Goal: Check status: Check status

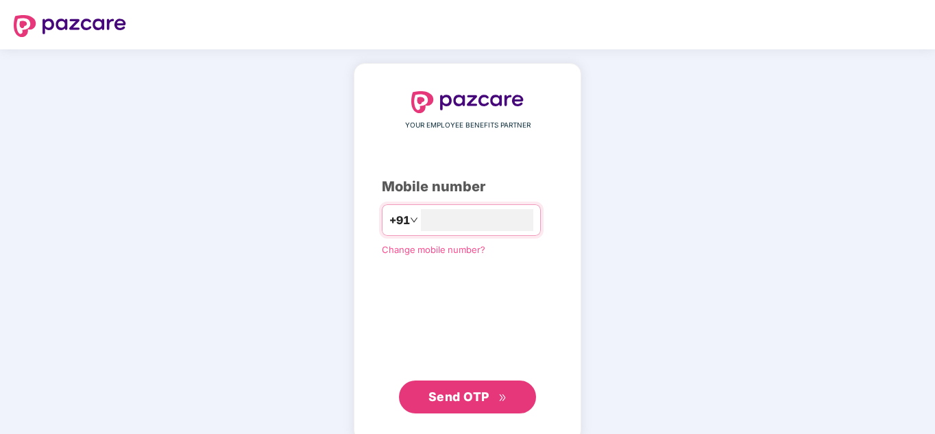
type input "**********"
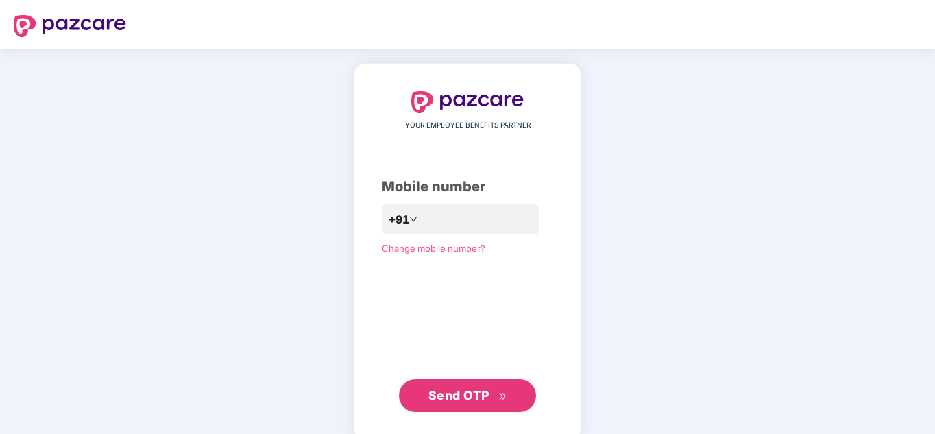
click at [462, 401] on span "Send OTP" at bounding box center [458, 395] width 61 height 14
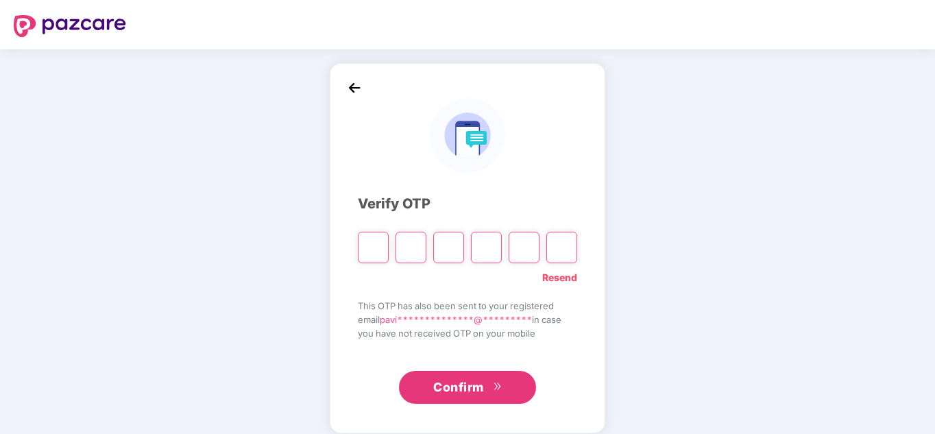
type input "*"
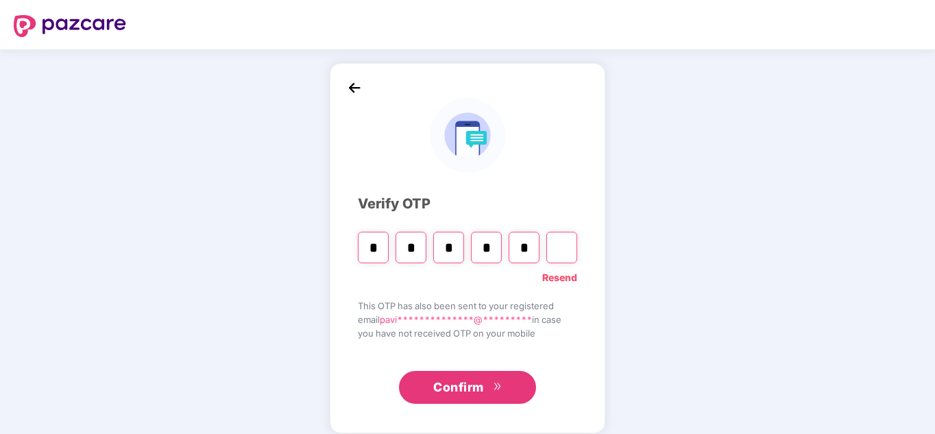
type input "*"
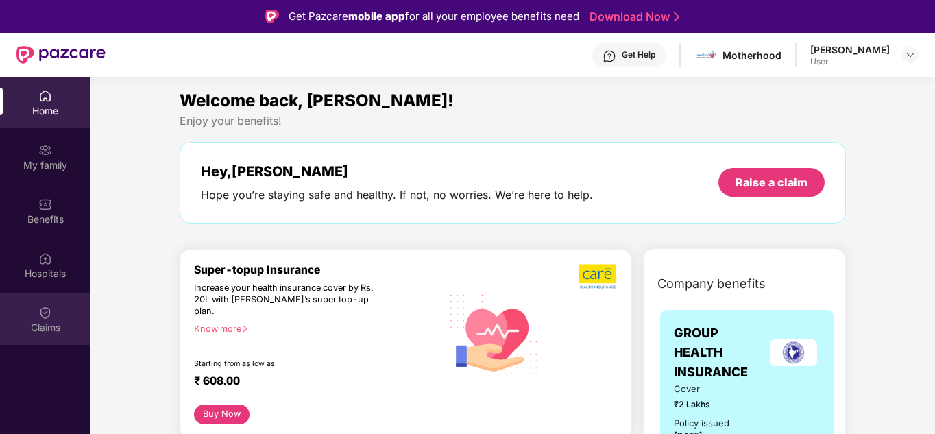
click at [47, 323] on div "Claims" at bounding box center [45, 328] width 90 height 14
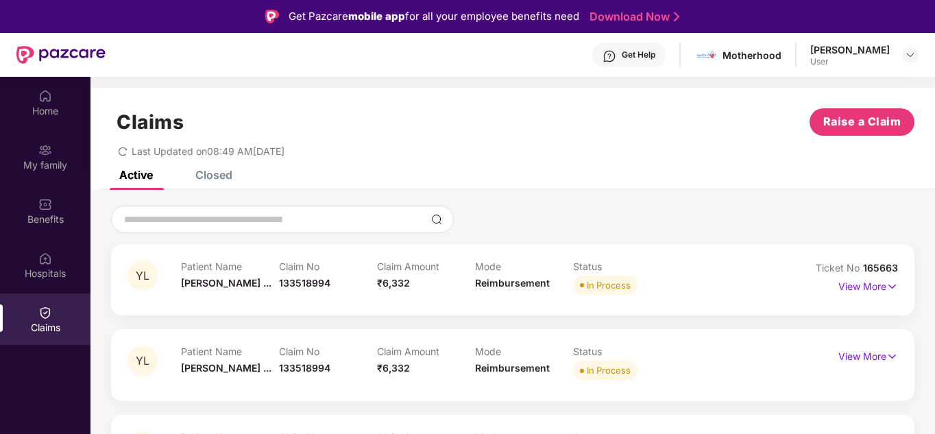
scroll to position [75, 0]
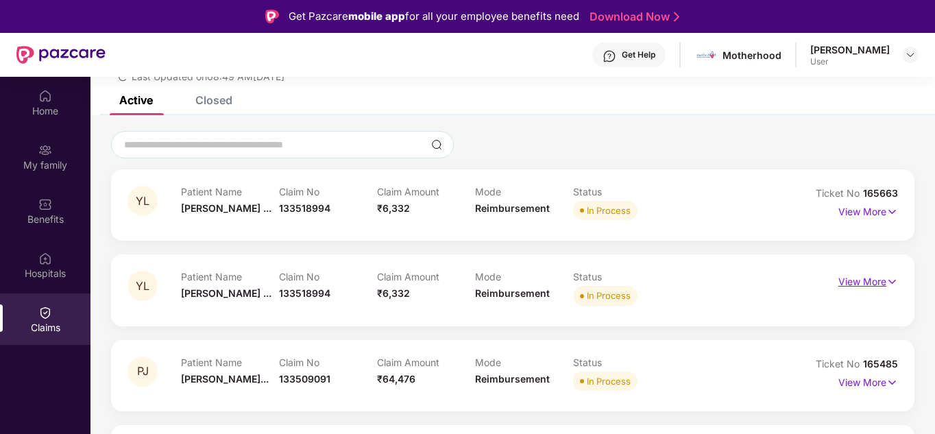
click at [863, 278] on p "View More" at bounding box center [868, 280] width 60 height 19
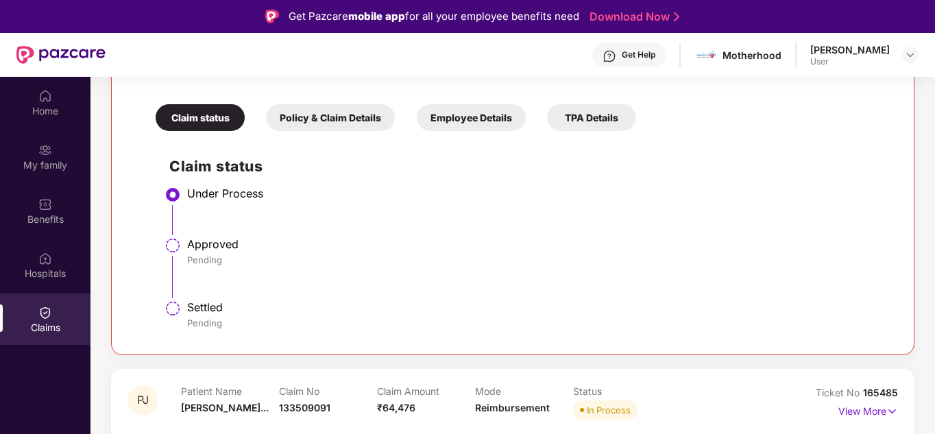
scroll to position [0, 0]
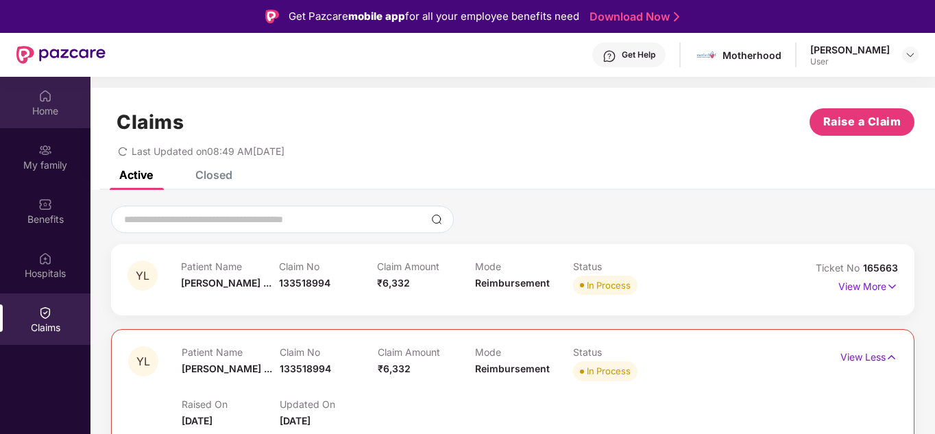
click at [58, 102] on div "Home" at bounding box center [45, 102] width 90 height 51
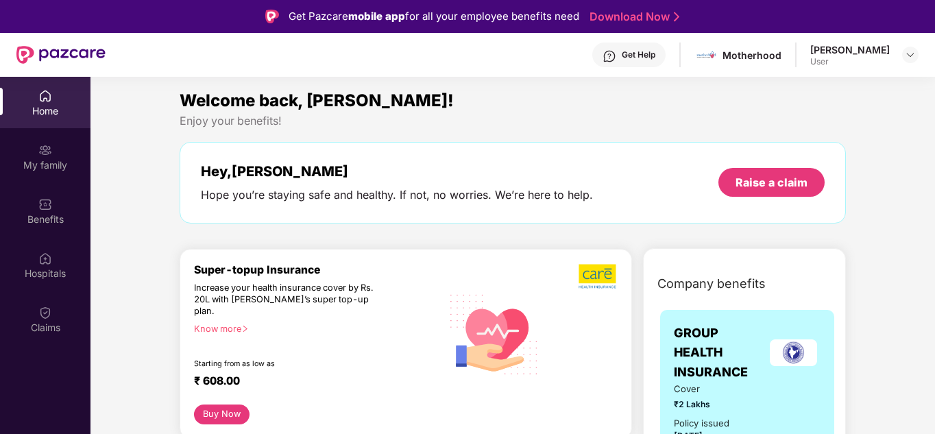
click at [816, 63] on div "User" at bounding box center [849, 61] width 79 height 11
click at [417, 326] on div "Super-topup Insurance Increase your health insurance cover by Rs. 20L with [PER…" at bounding box center [317, 333] width 247 height 141
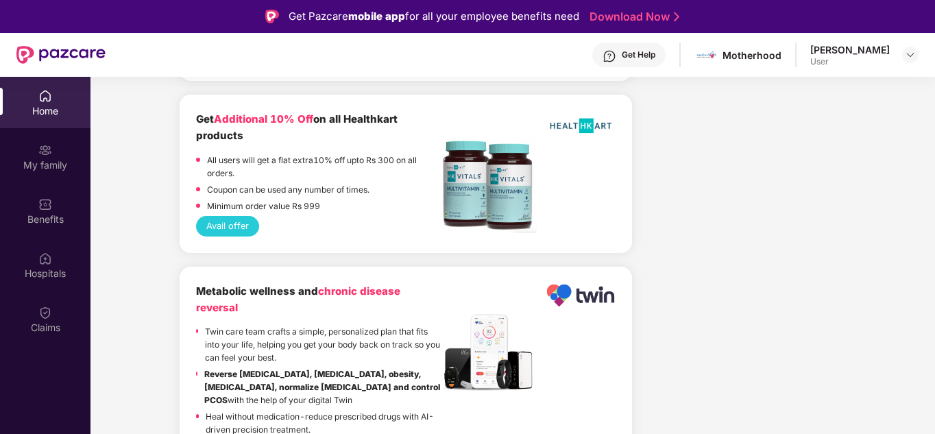
scroll to position [2564, 0]
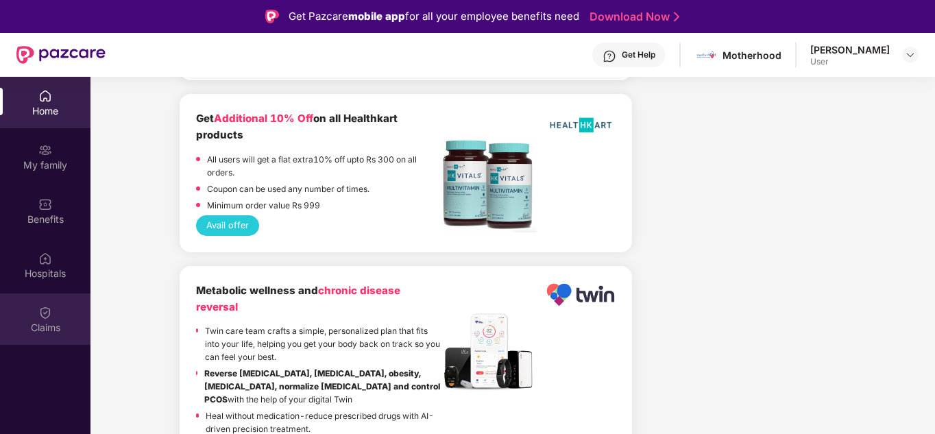
click at [44, 303] on div "Claims" at bounding box center [45, 318] width 90 height 51
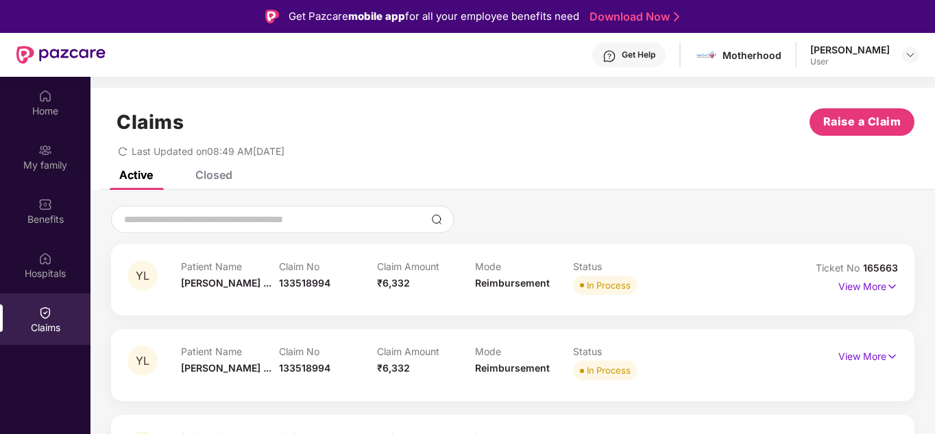
click at [127, 155] on icon "redo" at bounding box center [123, 152] width 10 height 10
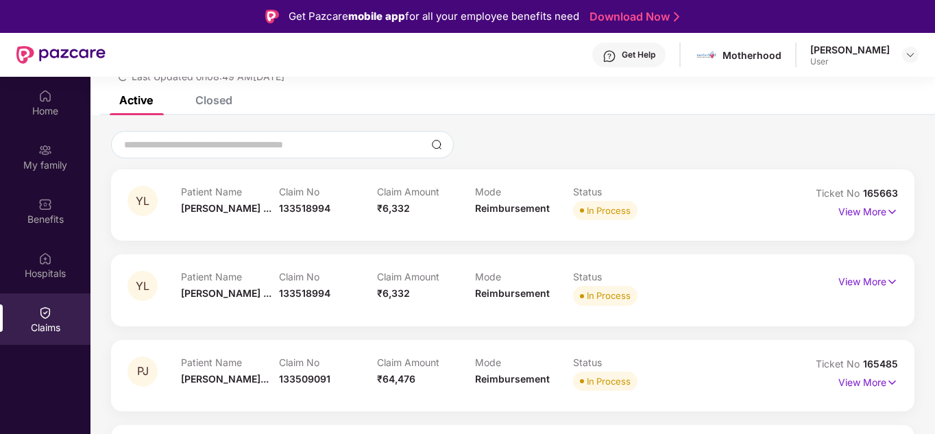
scroll to position [77, 0]
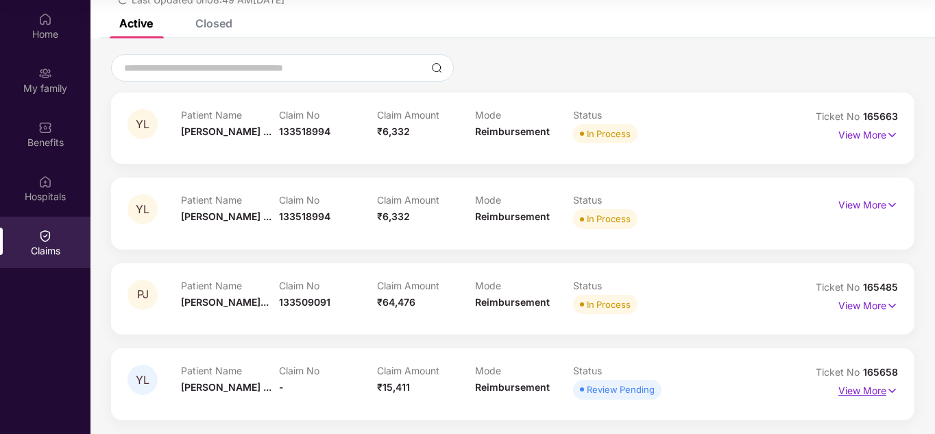
click at [870, 395] on p "View More" at bounding box center [868, 389] width 60 height 19
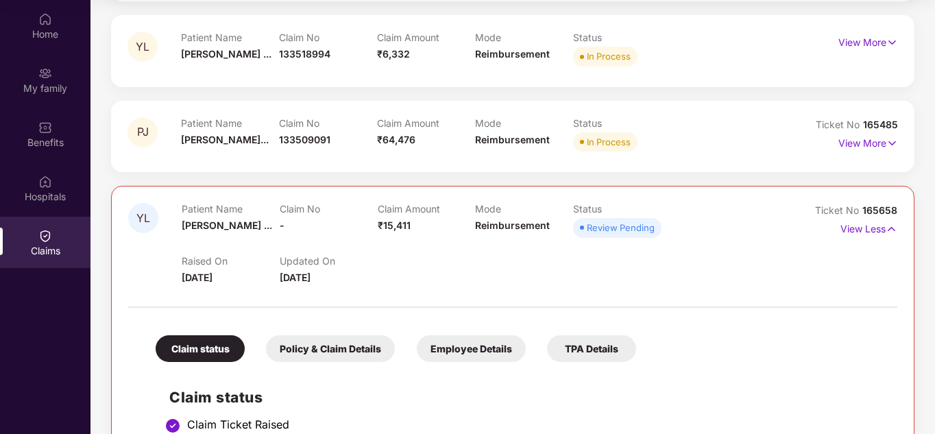
scroll to position [238, 0]
click at [205, 345] on div "Claim status" at bounding box center [200, 347] width 89 height 27
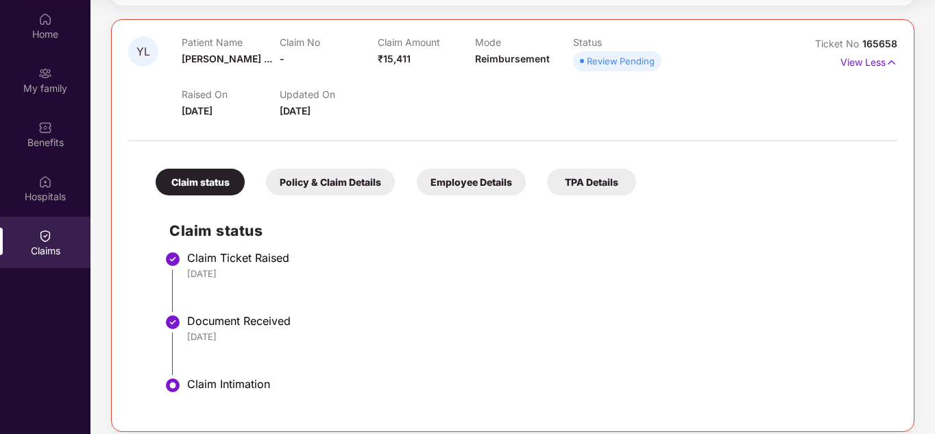
scroll to position [415, 0]
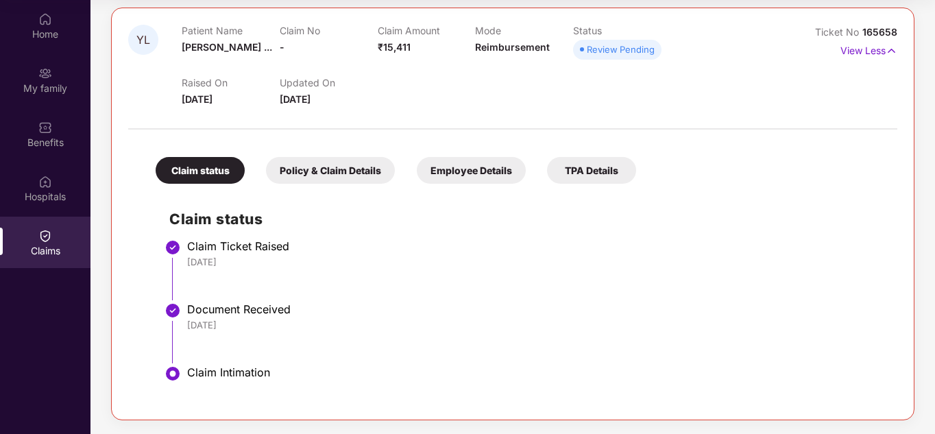
click at [315, 167] on div "Policy & Claim Details" at bounding box center [330, 170] width 129 height 27
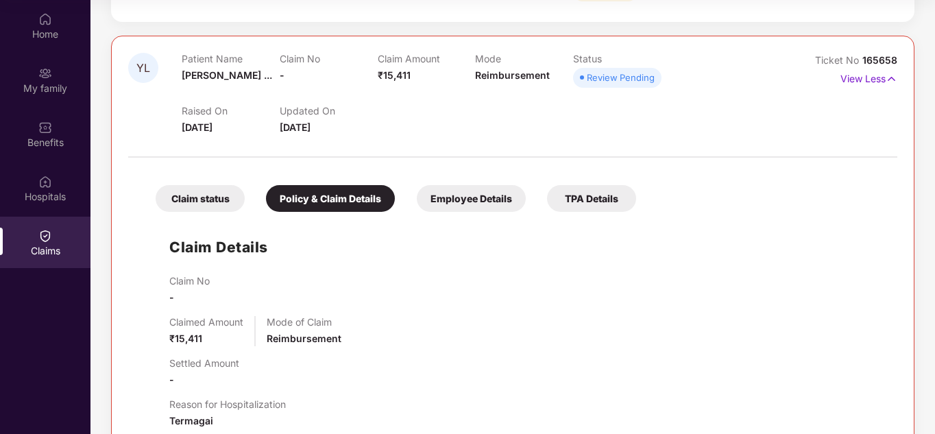
scroll to position [388, 0]
click at [865, 77] on p "View Less" at bounding box center [868, 76] width 57 height 19
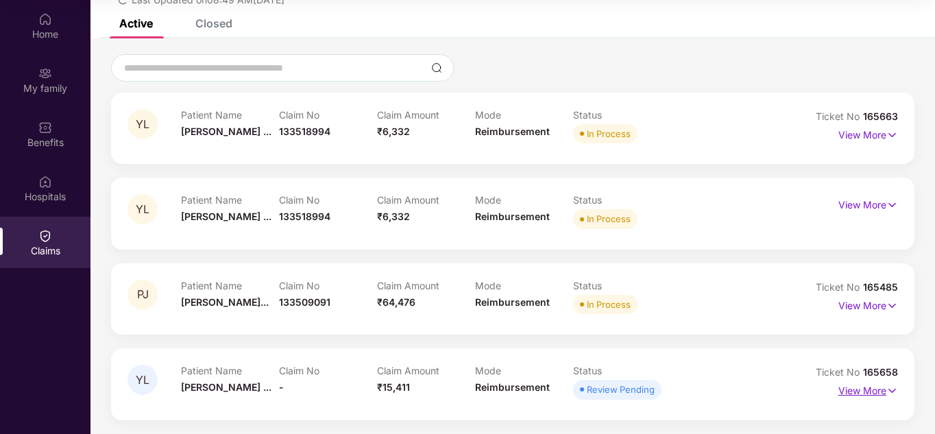
scroll to position [75, 0]
click at [626, 395] on div "Review Pending" at bounding box center [621, 389] width 68 height 14
click at [853, 391] on p "View More" at bounding box center [868, 389] width 60 height 19
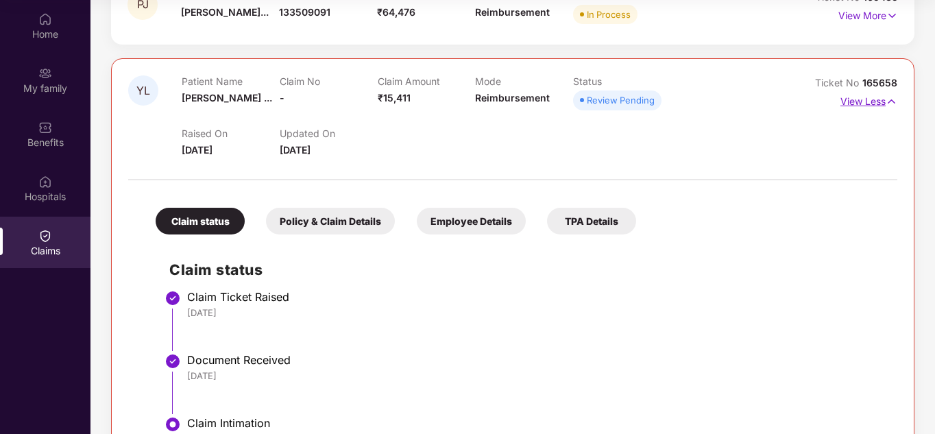
scroll to position [365, 0]
click at [591, 221] on div "TPA Details" at bounding box center [591, 220] width 89 height 27
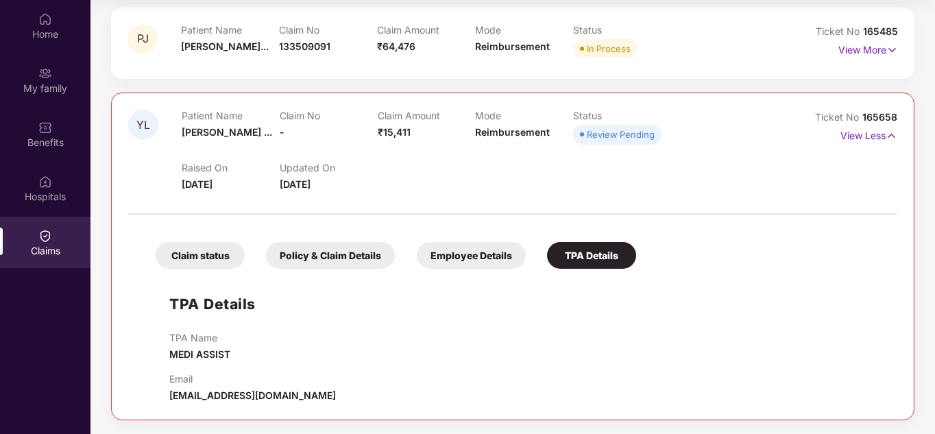
scroll to position [330, 0]
click at [453, 256] on div "Employee Details" at bounding box center [471, 255] width 109 height 27
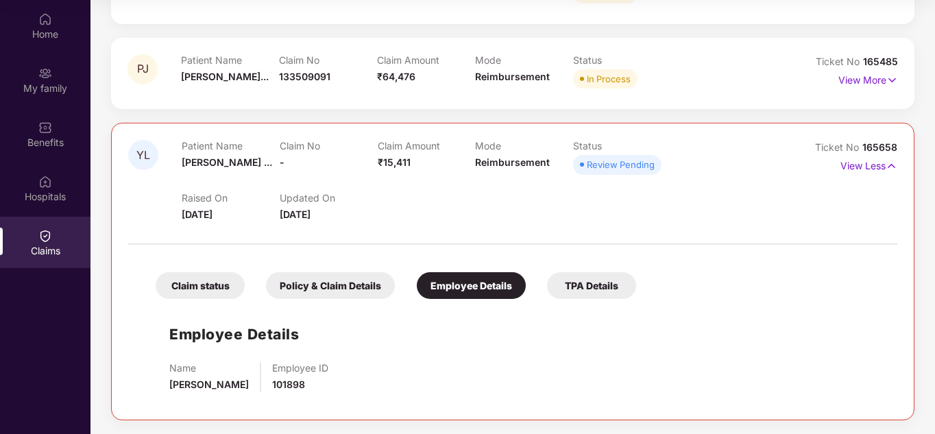
click at [330, 288] on div "Policy & Claim Details" at bounding box center [330, 285] width 129 height 27
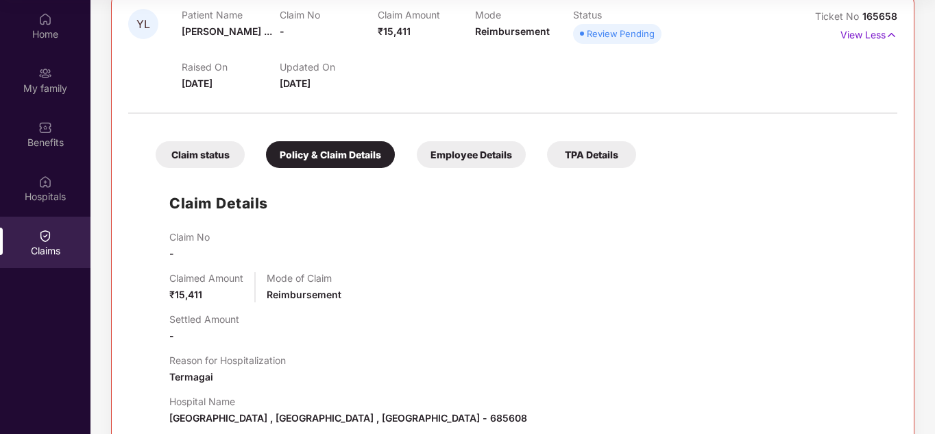
scroll to position [430, 0]
click at [197, 158] on div "Claim status" at bounding box center [200, 155] width 89 height 27
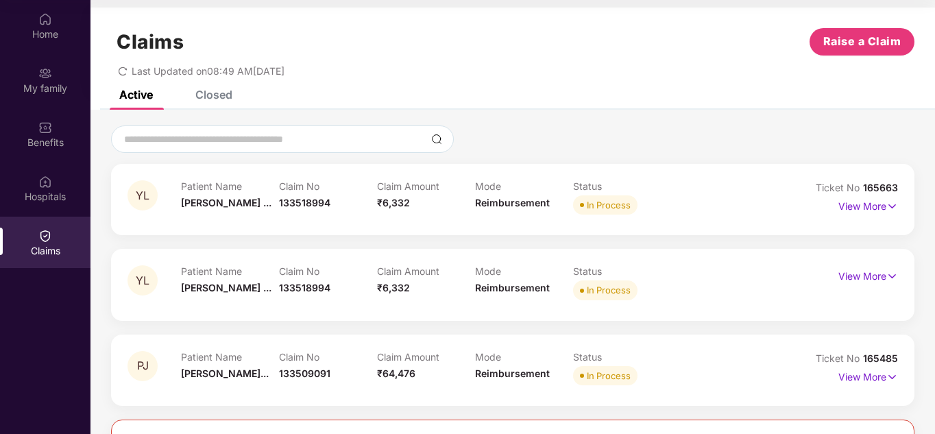
scroll to position [0, 0]
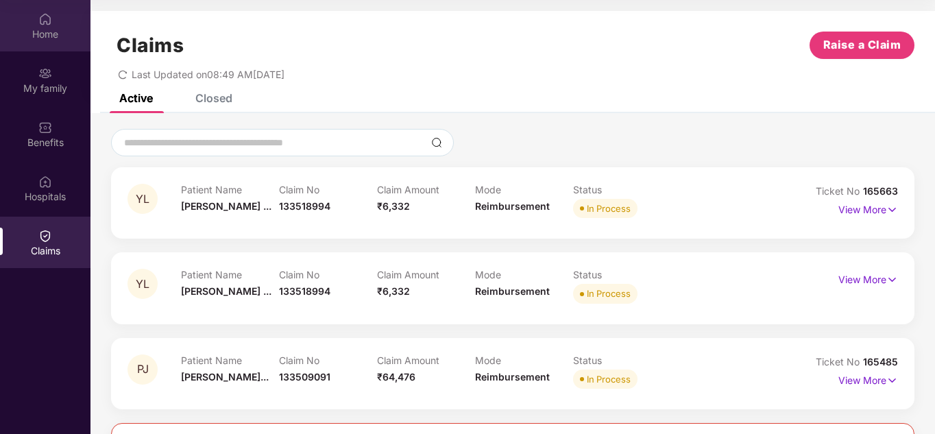
click at [49, 42] on div "Home" at bounding box center [45, 25] width 90 height 51
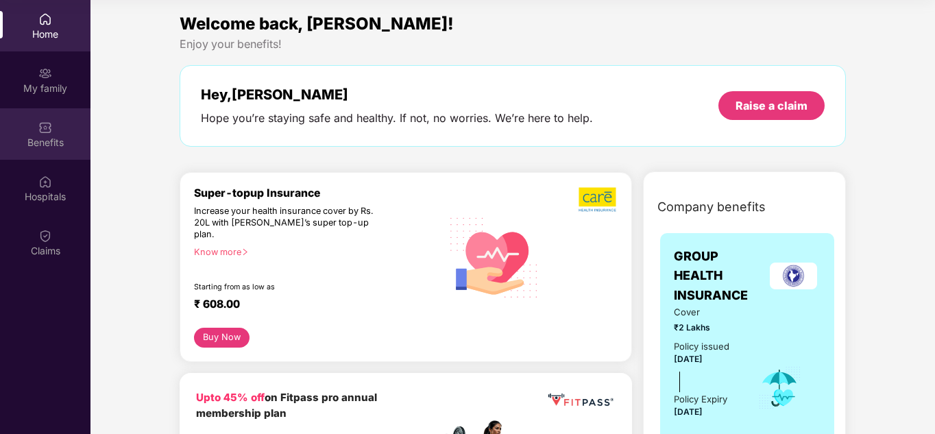
click at [48, 138] on div "Benefits" at bounding box center [45, 143] width 90 height 14
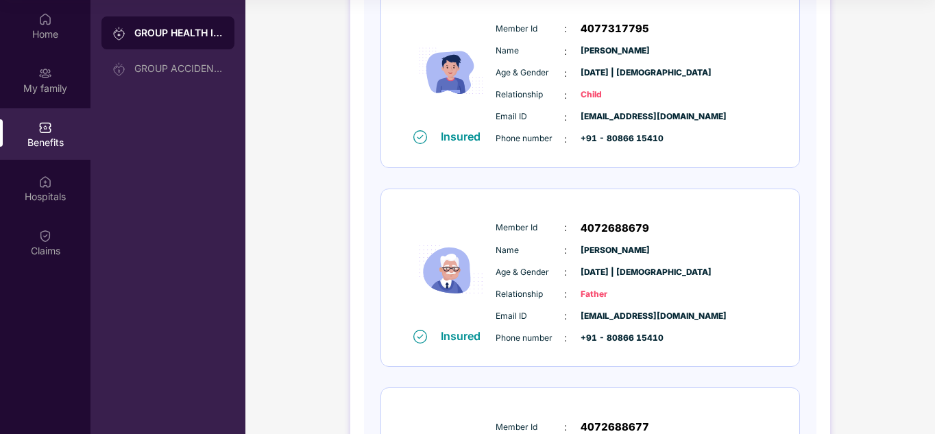
scroll to position [628, 0]
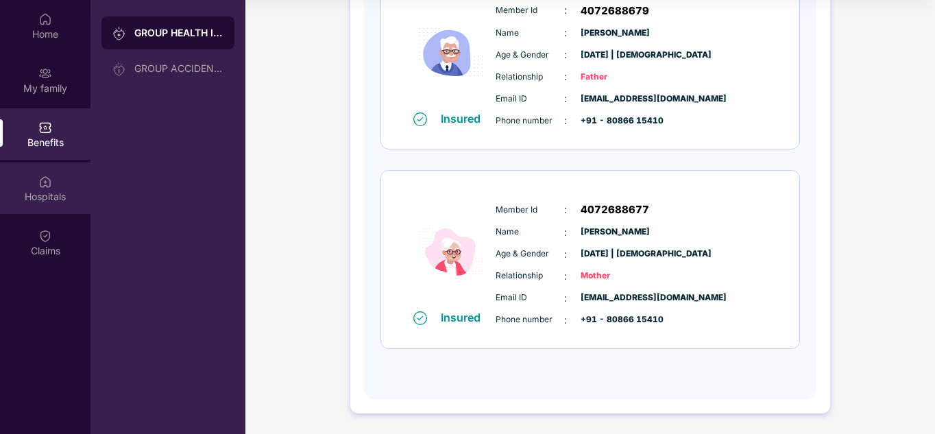
click at [60, 186] on div "Hospitals" at bounding box center [45, 187] width 90 height 51
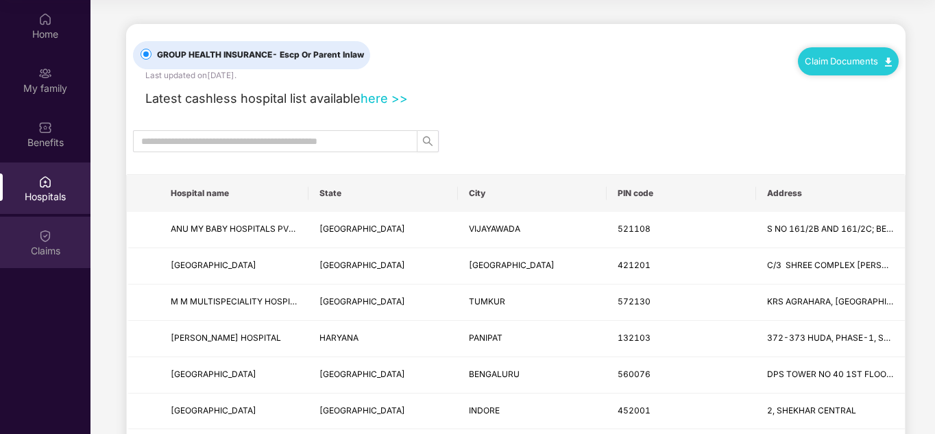
click at [56, 238] on div "Claims" at bounding box center [45, 242] width 90 height 51
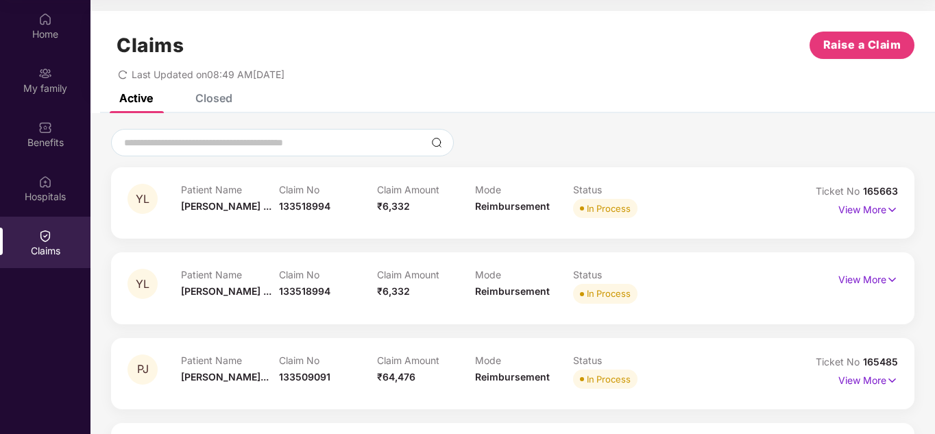
click at [123, 77] on icon "redo" at bounding box center [123, 75] width 10 height 10
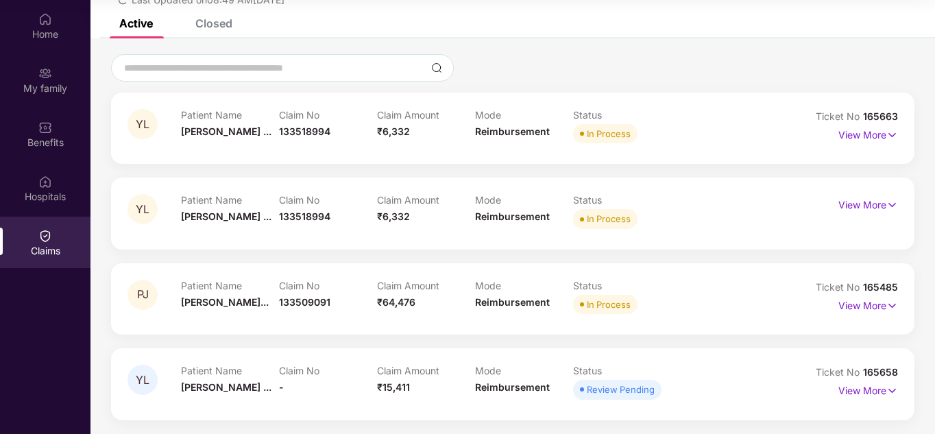
click at [618, 390] on div "Review Pending" at bounding box center [621, 389] width 68 height 14
click at [145, 381] on span "YL" at bounding box center [143, 380] width 14 height 12
click at [884, 391] on p "View More" at bounding box center [868, 389] width 60 height 19
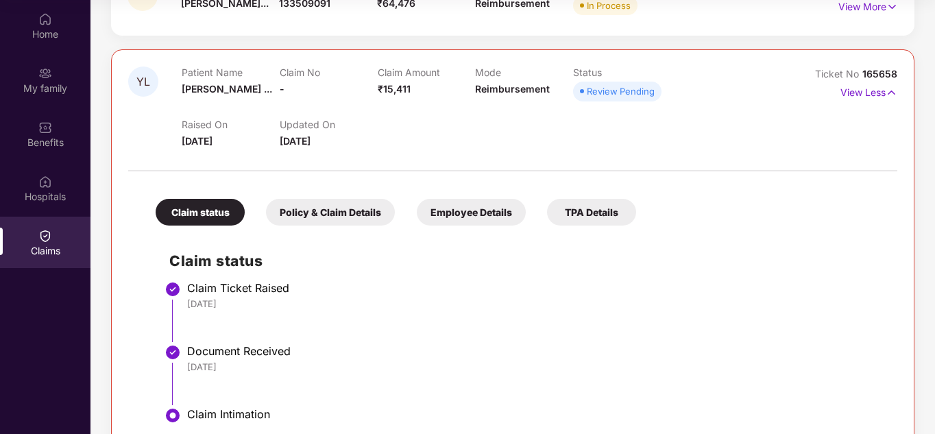
scroll to position [415, 0]
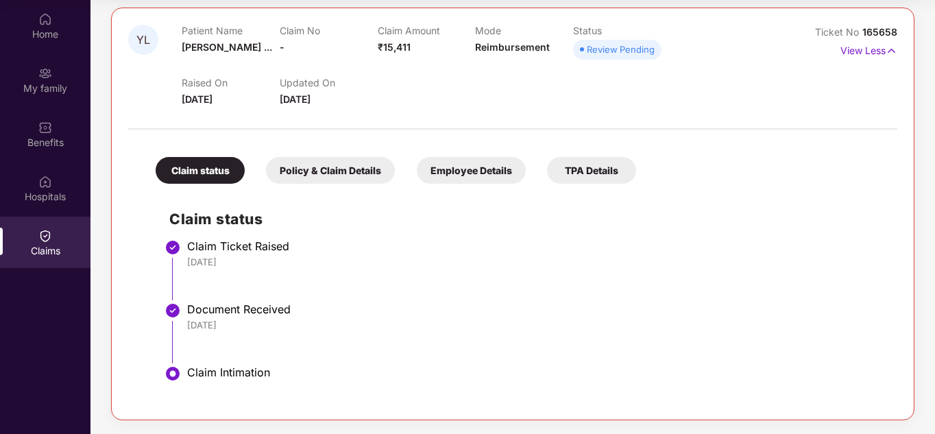
click at [317, 169] on div "Policy & Claim Details" at bounding box center [330, 170] width 129 height 27
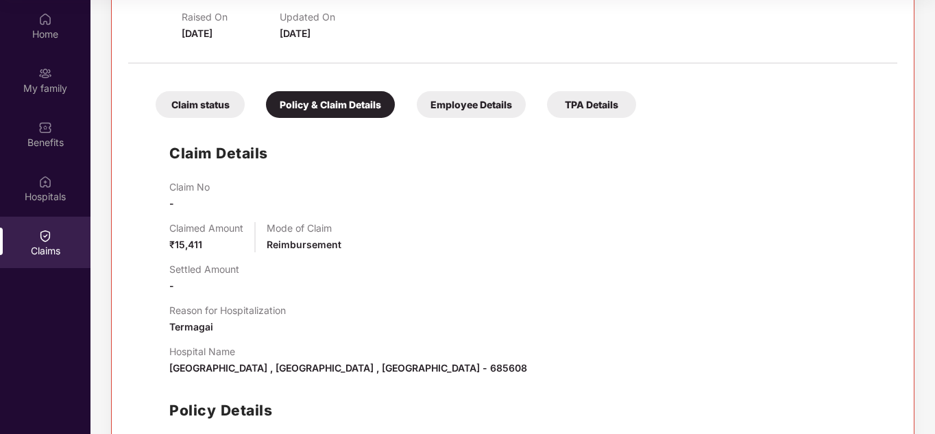
scroll to position [480, 0]
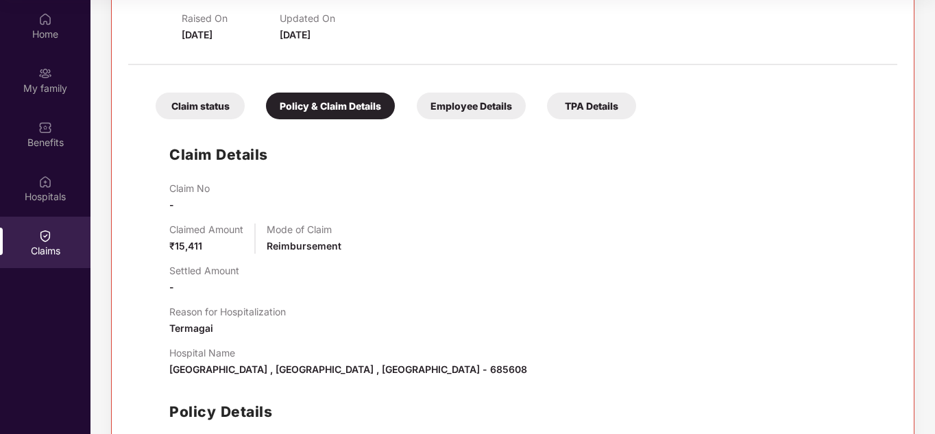
click at [458, 113] on div "Employee Details" at bounding box center [471, 106] width 109 height 27
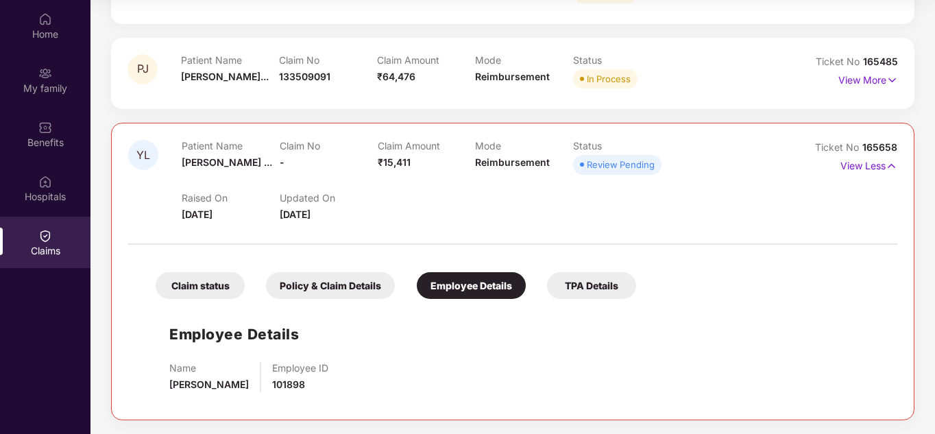
scroll to position [300, 0]
click at [212, 278] on div "Claim status" at bounding box center [200, 285] width 89 height 27
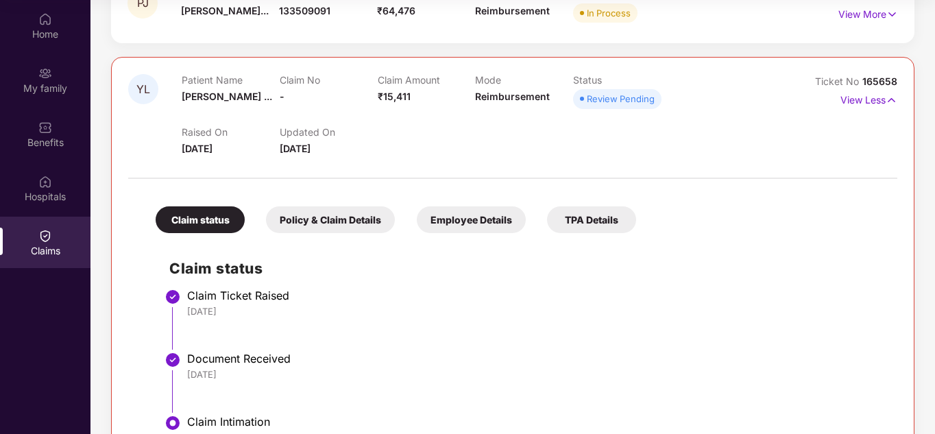
scroll to position [365, 0]
click at [465, 344] on li "Claim Ticket Raised [DATE]" at bounding box center [526, 325] width 714 height 63
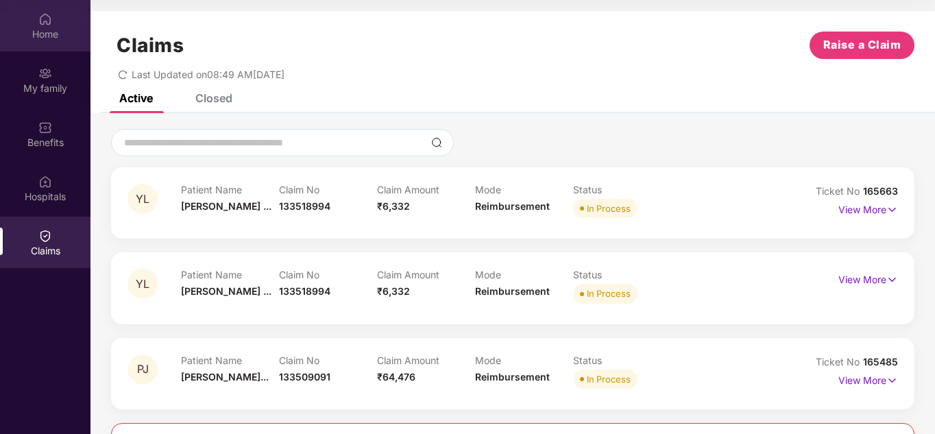
click at [49, 21] on img at bounding box center [45, 19] width 14 height 14
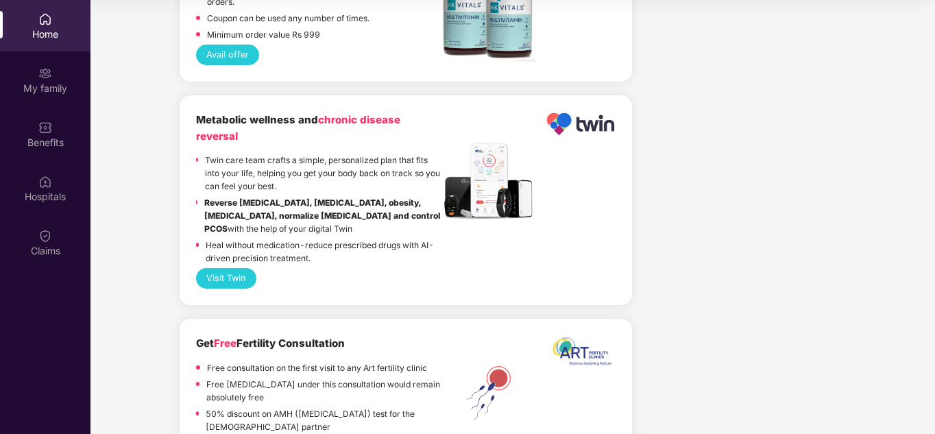
scroll to position [3046, 0]
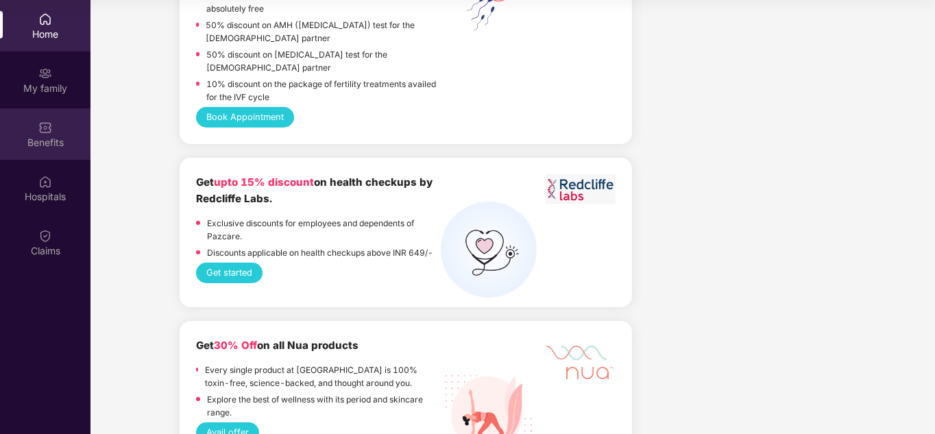
click at [49, 130] on img at bounding box center [45, 128] width 14 height 14
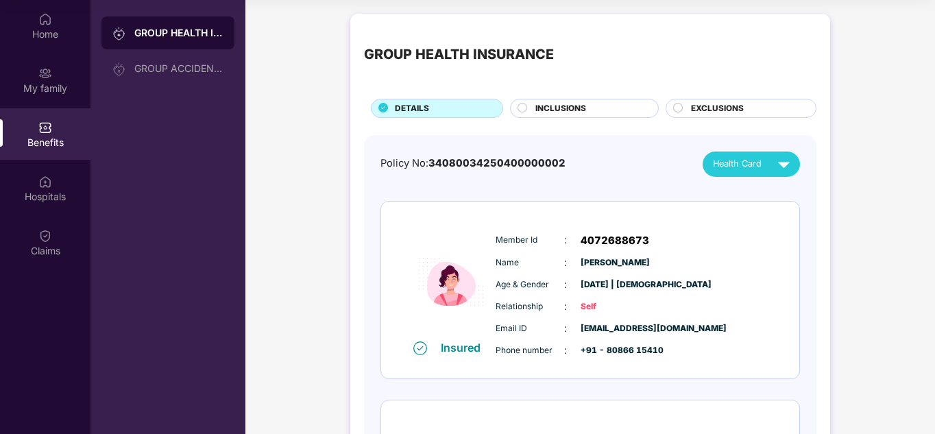
click at [568, 103] on span "INCLUSIONS" at bounding box center [560, 108] width 51 height 13
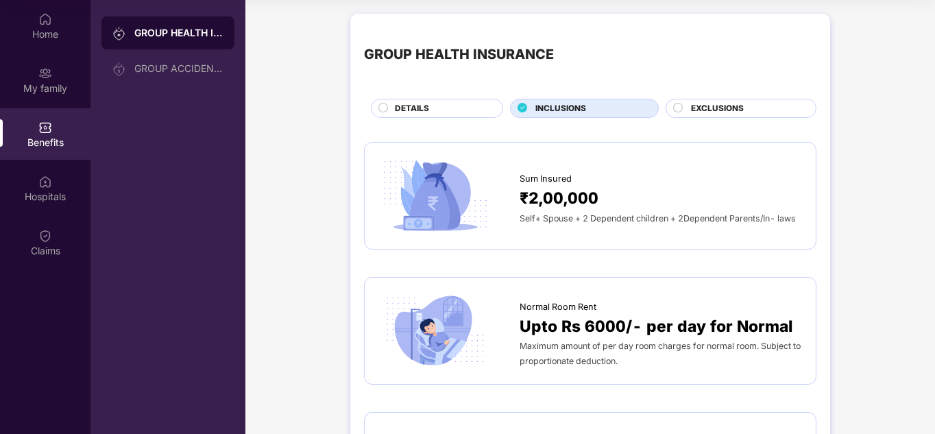
click at [707, 106] on span "EXCLUSIONS" at bounding box center [717, 108] width 53 height 13
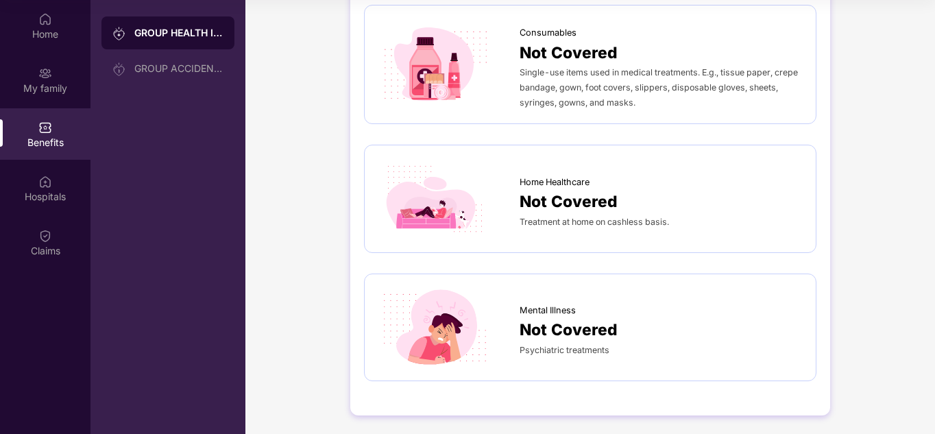
scroll to position [909, 0]
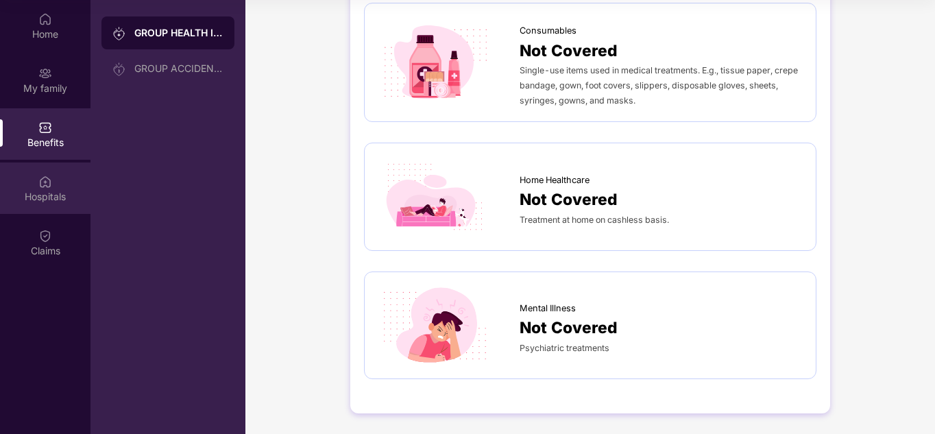
click at [53, 186] on div "Hospitals" at bounding box center [45, 187] width 90 height 51
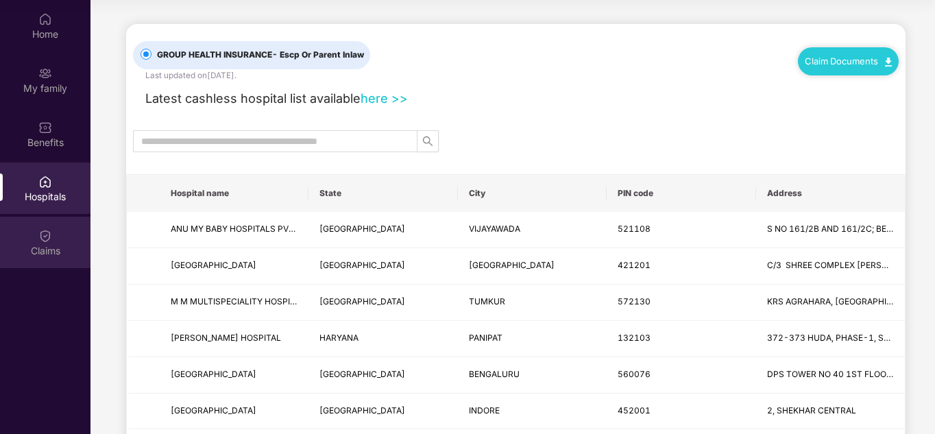
click at [50, 244] on div "Claims" at bounding box center [45, 251] width 90 height 14
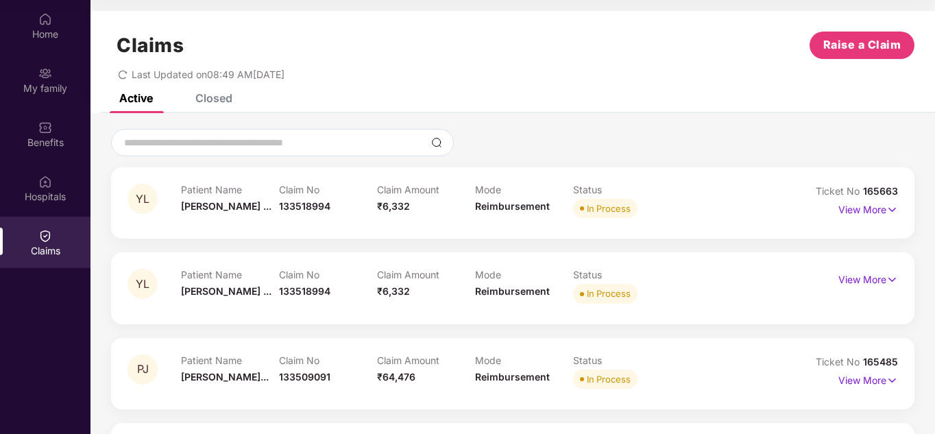
click at [219, 101] on div "Closed" at bounding box center [213, 98] width 37 height 14
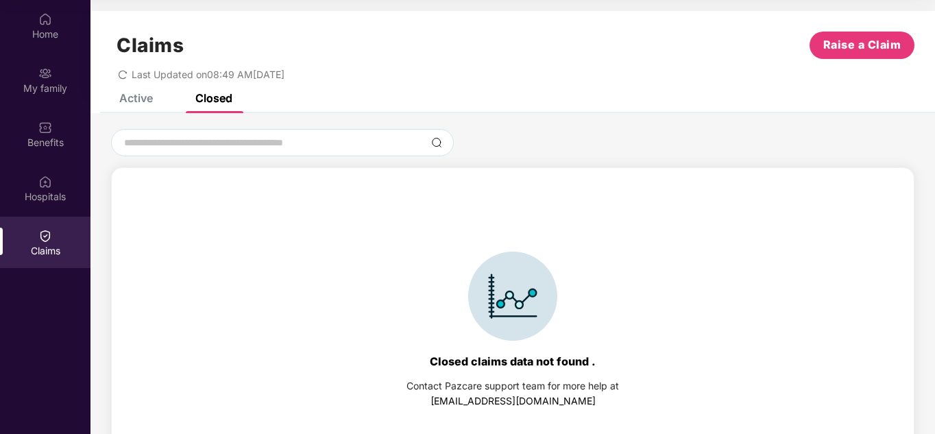
click at [140, 99] on div "Active" at bounding box center [136, 98] width 34 height 14
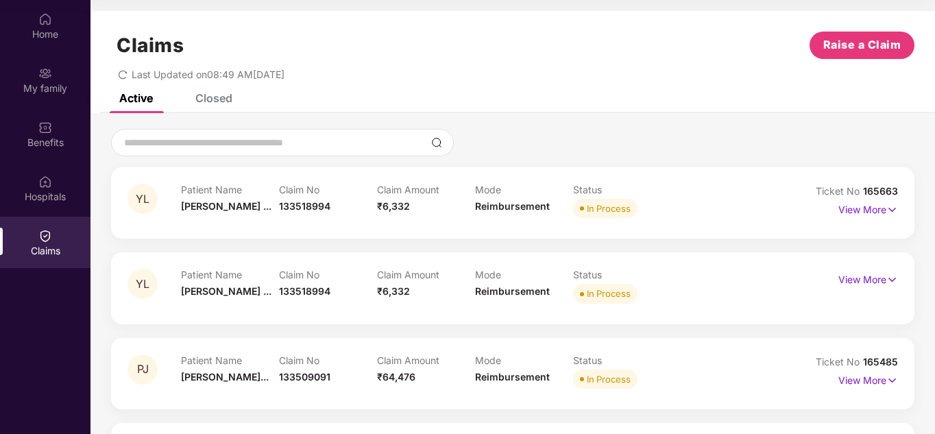
scroll to position [75, 0]
